Goal: Transaction & Acquisition: Book appointment/travel/reservation

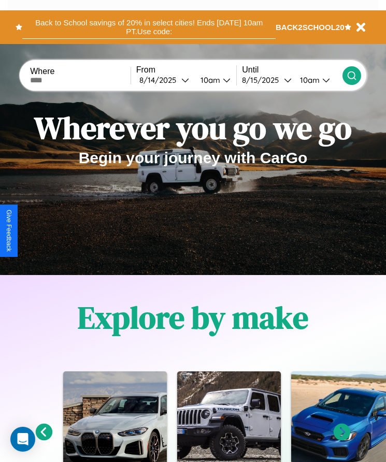
click at [149, 27] on button "Back to School savings of 20% in select cities! Ends 9/1 at 10am PT. Use code:" at bounding box center [148, 27] width 253 height 23
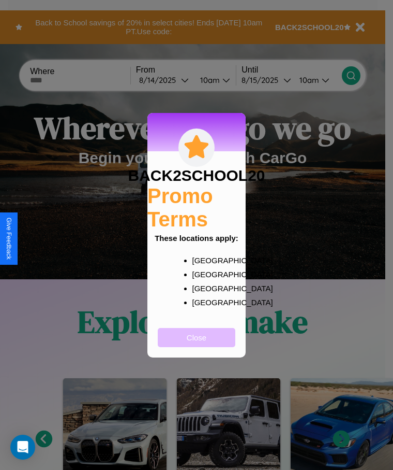
click at [197, 344] on button "Close" at bounding box center [197, 337] width 78 height 19
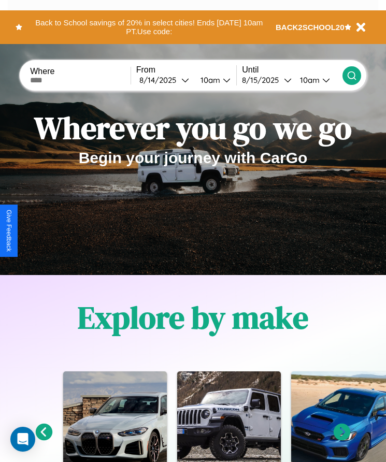
click at [81, 80] on input "text" at bounding box center [80, 80] width 100 height 8
type input "******"
click at [167, 80] on div "8 / 14 / 2025" at bounding box center [160, 80] width 42 height 10
select select "*"
select select "****"
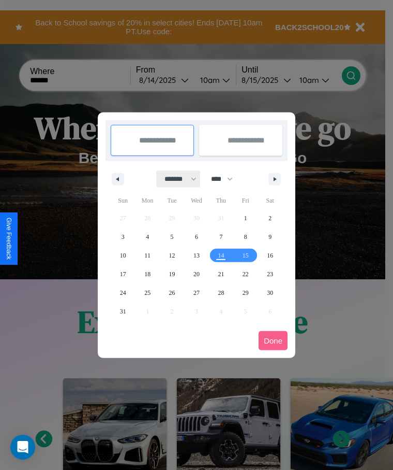
click at [176, 179] on select "******* ******** ***** ***** *** **** **** ****** ********* ******* ******** **…" at bounding box center [179, 178] width 44 height 17
click at [148, 292] on span "25" at bounding box center [147, 292] width 6 height 19
type input "**********"
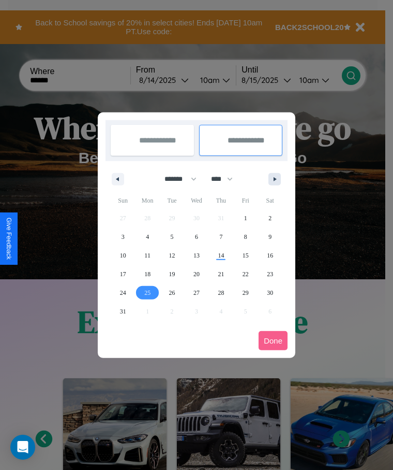
click at [275, 179] on icon "button" at bounding box center [276, 179] width 5 height 4
select select "*"
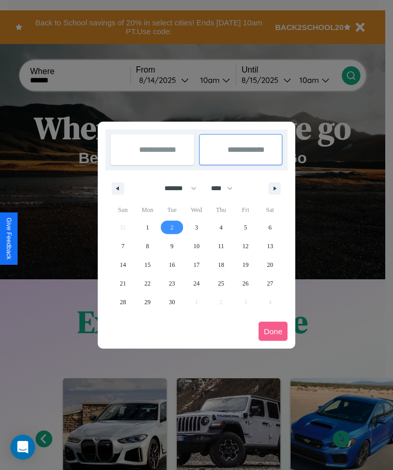
click at [172, 227] on span "2" at bounding box center [172, 227] width 3 height 19
type input "**********"
select select "*"
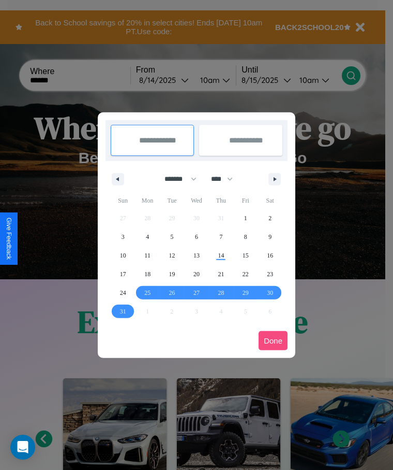
click at [273, 340] on button "Done" at bounding box center [273, 340] width 29 height 19
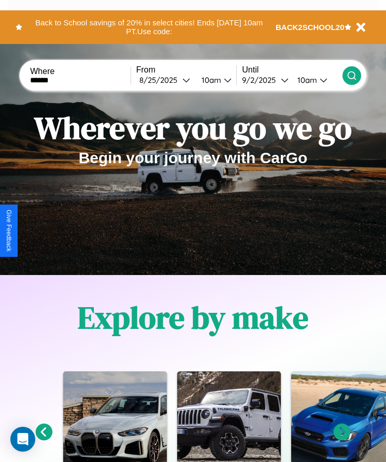
click at [308, 80] on div "10am" at bounding box center [305, 80] width 27 height 10
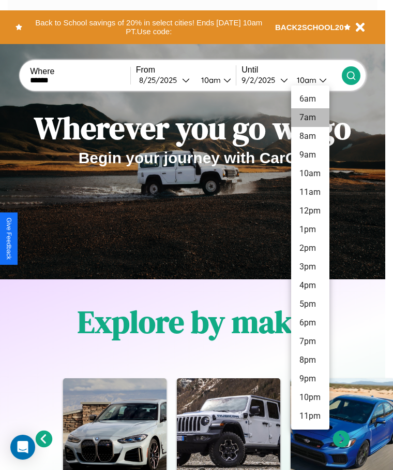
click at [310, 118] on li "7am" at bounding box center [310, 117] width 38 height 19
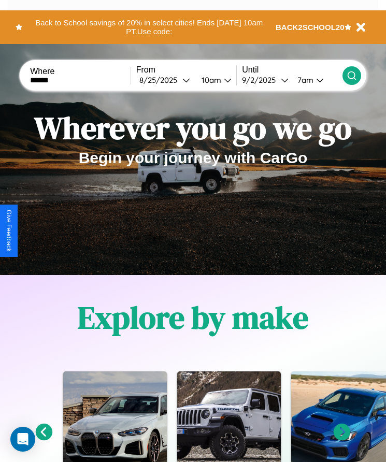
click at [351, 75] on icon at bounding box center [351, 75] width 10 height 10
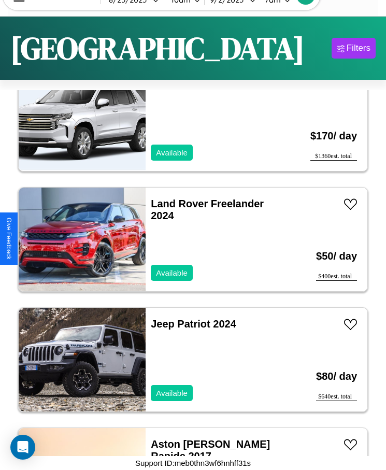
scroll to position [5053, 0]
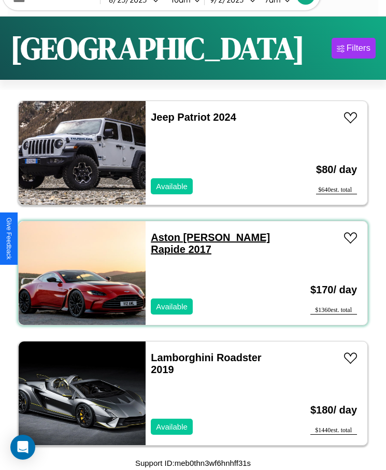
click at [179, 237] on link "Aston Martin Rapide 2017" at bounding box center [210, 242] width 119 height 23
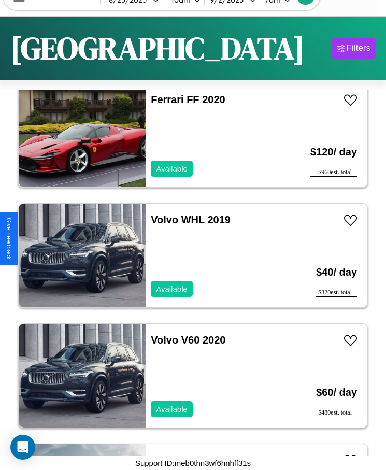
scroll to position [1089, 0]
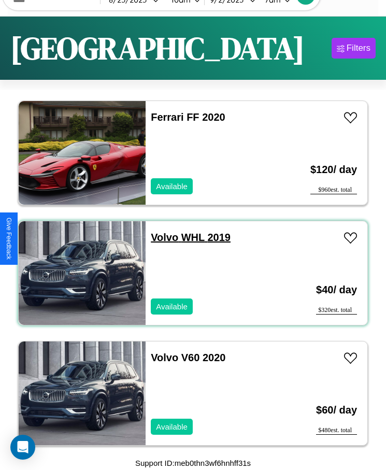
click at [161, 237] on link "Volvo WHL 2019" at bounding box center [191, 236] width 80 height 11
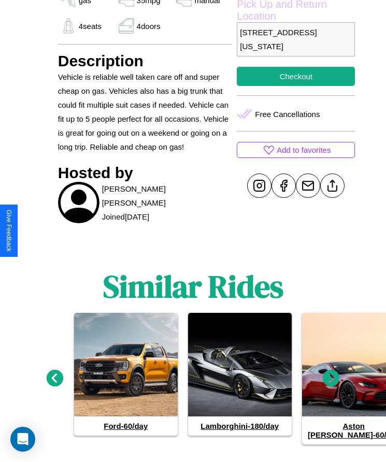
scroll to position [438, 0]
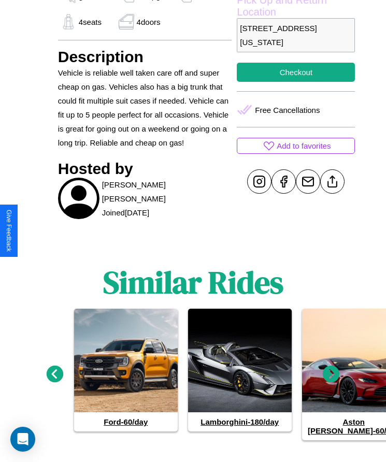
click at [331, 366] on icon at bounding box center [331, 373] width 17 height 17
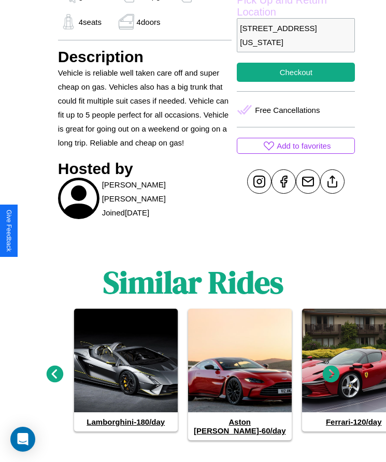
click at [331, 366] on icon at bounding box center [331, 373] width 17 height 17
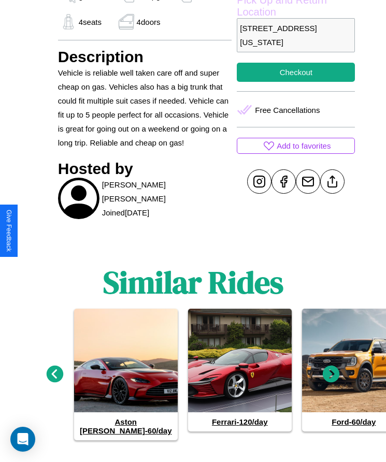
click at [54, 366] on icon at bounding box center [55, 373] width 17 height 17
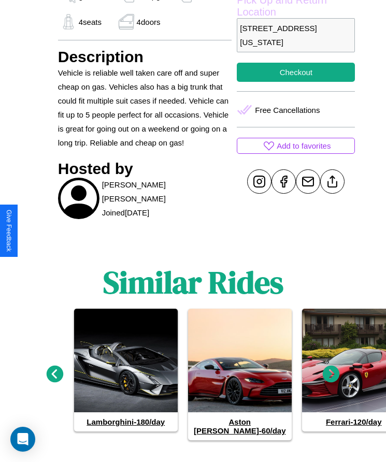
click at [331, 366] on icon at bounding box center [331, 373] width 17 height 17
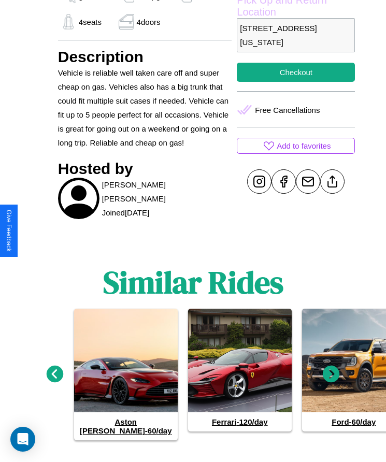
click at [331, 366] on icon at bounding box center [331, 373] width 17 height 17
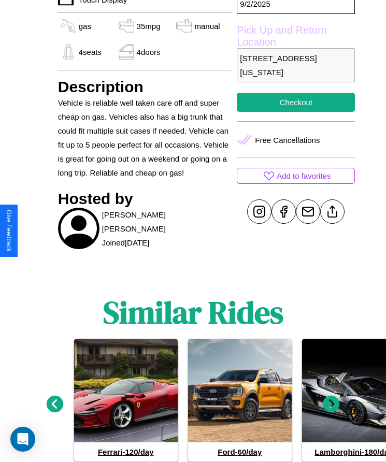
scroll to position [403, 0]
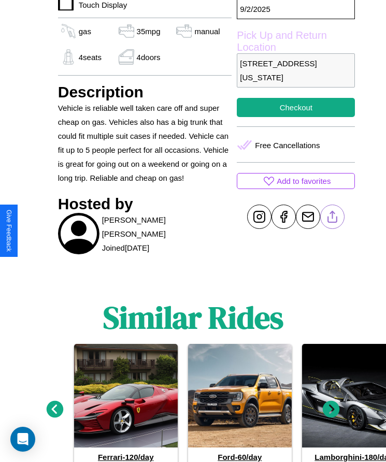
click at [332, 218] on line at bounding box center [332, 214] width 0 height 7
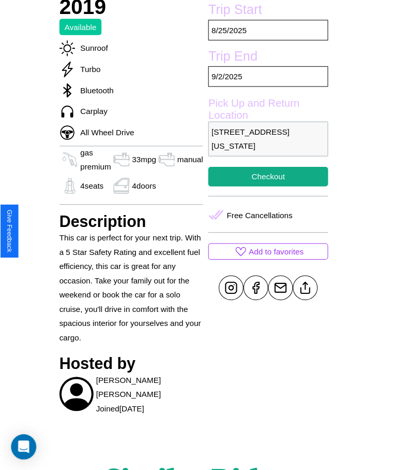
scroll to position [360, 0]
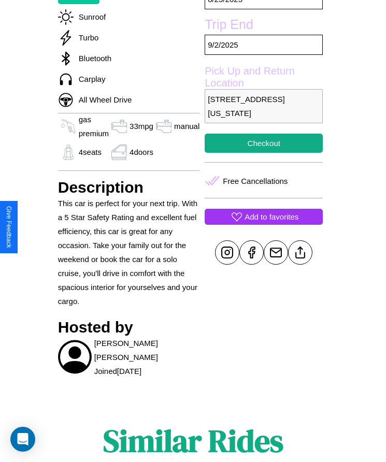
click at [264, 224] on p "Add to favorites" at bounding box center [271, 217] width 54 height 14
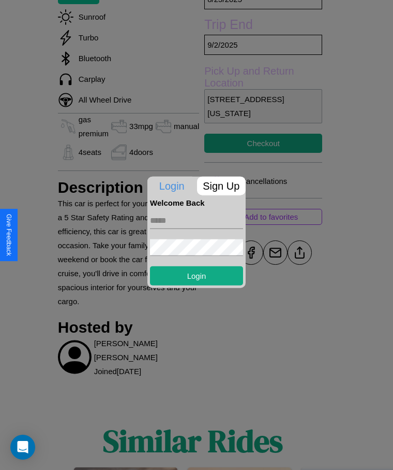
click at [197, 235] on form "Login" at bounding box center [196, 246] width 93 height 78
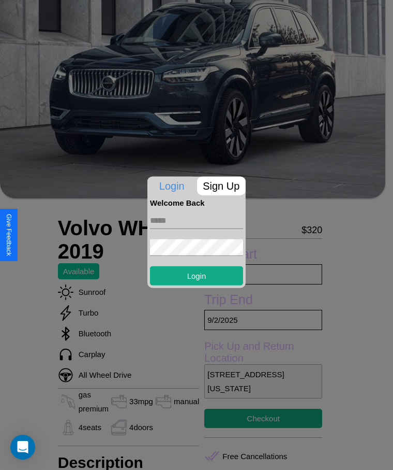
scroll to position [80, 0]
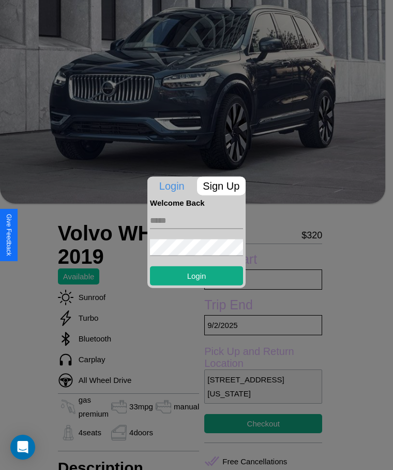
click at [228, 235] on form "Login" at bounding box center [196, 246] width 93 height 78
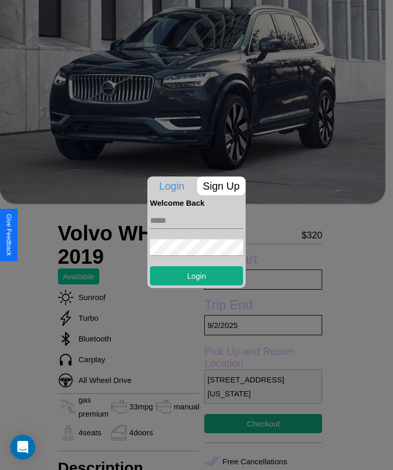
click at [228, 235] on form "Login" at bounding box center [196, 246] width 93 height 78
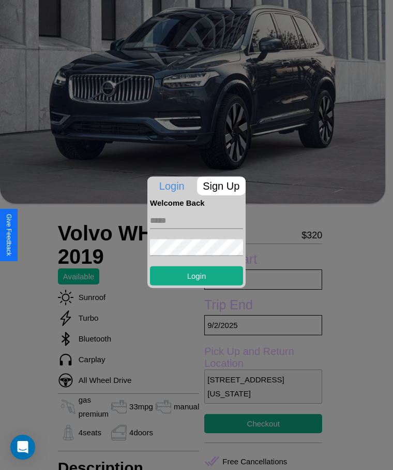
click at [228, 235] on form "Login" at bounding box center [196, 246] width 93 height 78
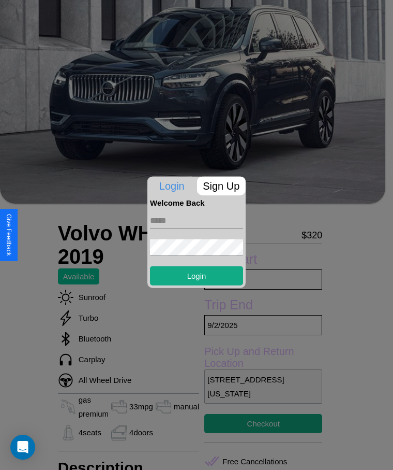
click at [228, 235] on form "Login" at bounding box center [196, 246] width 93 height 78
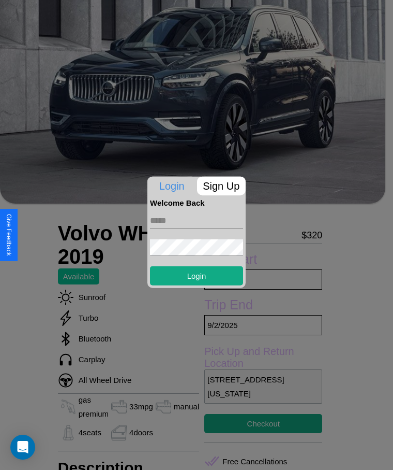
click at [228, 235] on form "Login" at bounding box center [196, 246] width 93 height 78
